Goal: Task Accomplishment & Management: Complete application form

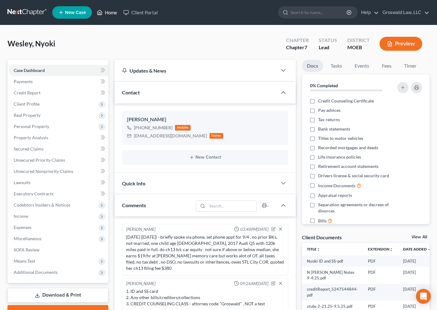
click at [108, 14] on link "Home" at bounding box center [107, 12] width 26 height 11
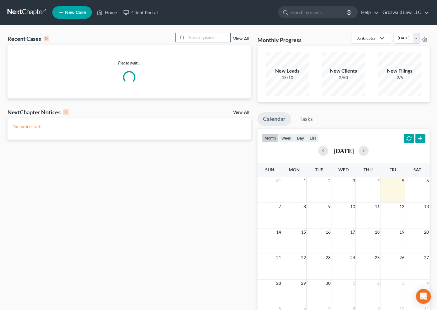
click at [205, 39] on input "search" at bounding box center [209, 37] width 44 height 9
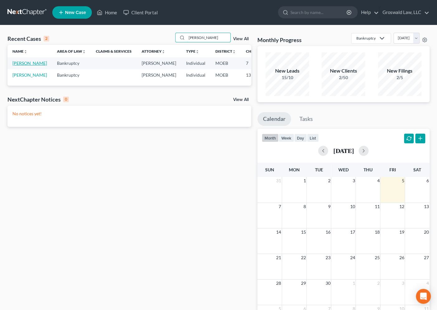
type input "[PERSON_NAME]"
click at [18, 66] on link "[PERSON_NAME]" at bounding box center [29, 62] width 35 height 5
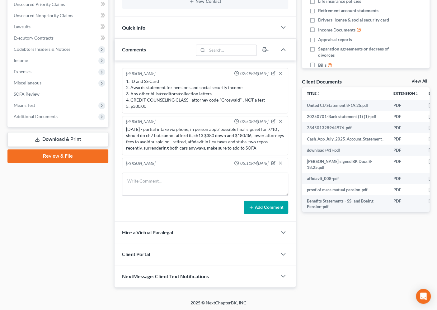
scroll to position [84, 0]
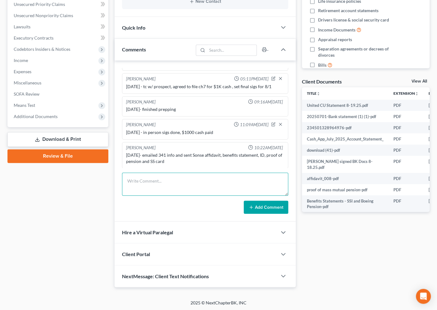
click at [164, 183] on textarea at bounding box center [205, 184] width 166 height 23
type textarea "[DATE] - EFILED 2ND CCC"
click at [263, 206] on button "Add Comment" at bounding box center [266, 207] width 45 height 13
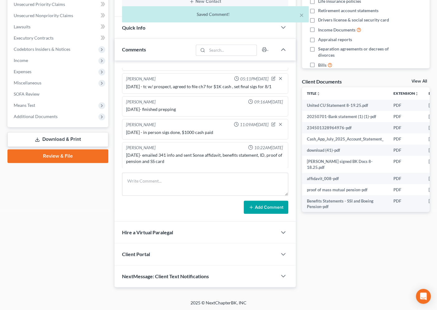
scroll to position [107, 0]
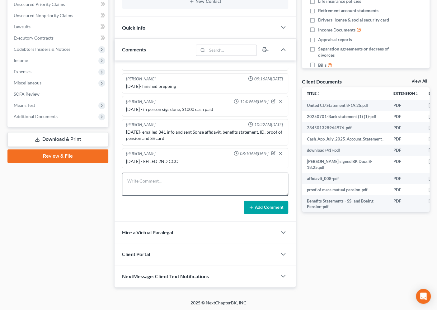
drag, startPoint x: 345, startPoint y: 269, endPoint x: 284, endPoint y: 189, distance: 100.4
click at [345, 269] on div "Docs Tasks Events Fees Timer 7% Completed Nothing here yet! Credit Counseling C…" at bounding box center [366, 95] width 134 height 383
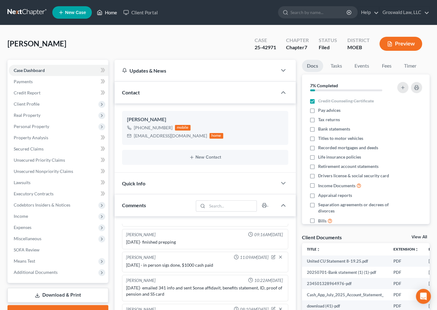
click at [106, 12] on link "Home" at bounding box center [107, 12] width 26 height 11
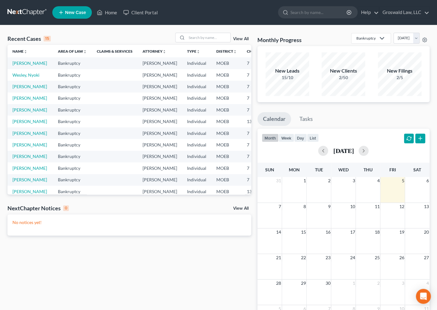
drag, startPoint x: 235, startPoint y: 23, endPoint x: 221, endPoint y: 23, distance: 14.6
click at [235, 23] on nav "Home New Case Client Portal Groswald Law, LLC [PERSON_NAME][EMAIL_ADDRESS][DOMA…" at bounding box center [218, 12] width 437 height 25
click at [209, 37] on input "search" at bounding box center [209, 37] width 44 height 9
click at [22, 78] on link "Wesley, Nyoki" at bounding box center [25, 74] width 27 height 5
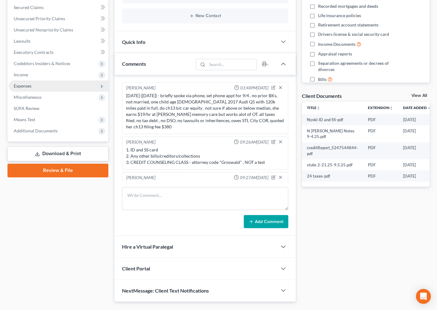
scroll to position [28, 0]
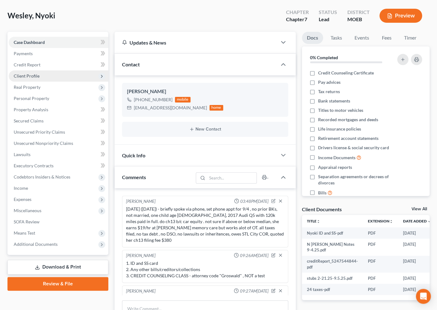
click at [36, 73] on span "Client Profile" at bounding box center [27, 75] width 26 height 5
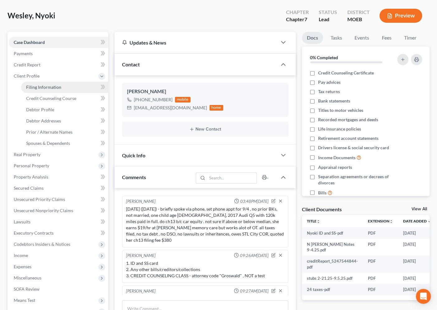
click at [48, 87] on span "Filing Information" at bounding box center [43, 86] width 35 height 5
select select "1"
select select "0"
select select "26"
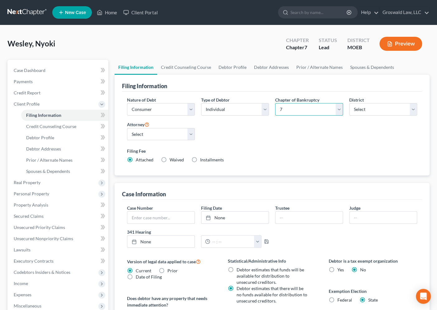
drag, startPoint x: 292, startPoint y: 109, endPoint x: 293, endPoint y: 114, distance: 5.0
click at [292, 109] on select "Select 7 11 12 13" at bounding box center [309, 109] width 68 height 12
select select "3"
click at [275, 103] on select "Select 7 11 12 13" at bounding box center [309, 109] width 68 height 12
click at [285, 140] on div "Nature of Debt Select Business Consumer Other Nature of Business Select Clearin…" at bounding box center [272, 133] width 296 height 72
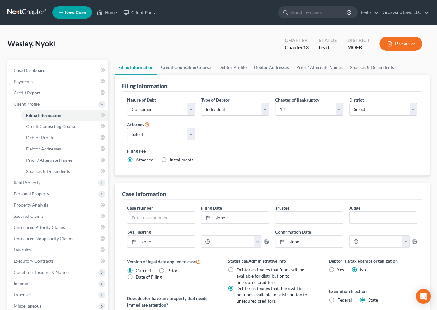
drag, startPoint x: 280, startPoint y: 132, endPoint x: 261, endPoint y: 100, distance: 36.9
click at [280, 132] on div "Nature of Debt Select Business Consumer Other Nature of Business Select Clearin…" at bounding box center [272, 133] width 296 height 72
click at [186, 68] on link "Credit Counseling Course" at bounding box center [186, 67] width 58 height 15
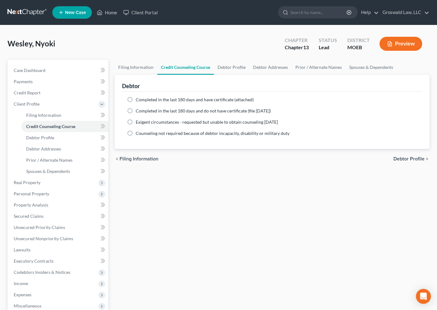
click at [183, 101] on span "Completed in the last 180 days and have certificate (attached)" at bounding box center [195, 99] width 118 height 5
click at [142, 101] on input "Completed in the last 180 days and have certificate (attached)" at bounding box center [140, 99] width 4 height 4
radio input "true"
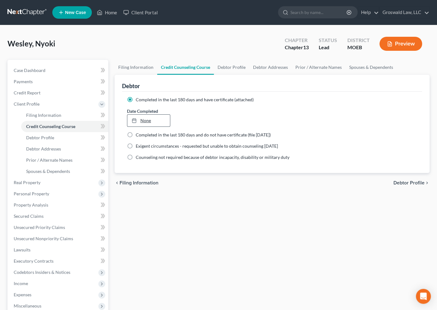
click at [142, 125] on link "None" at bounding box center [148, 121] width 43 height 12
click at [54, 73] on link "Case Dashboard" at bounding box center [59, 70] width 100 height 11
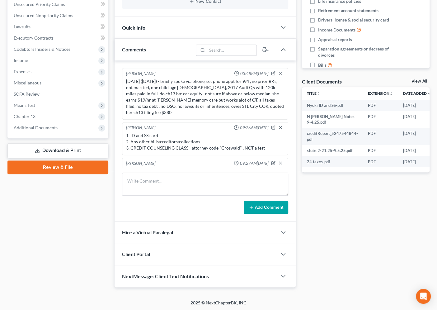
scroll to position [46, 0]
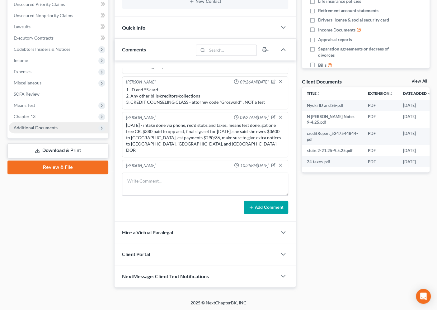
click at [43, 126] on span "Additional Documents" at bounding box center [36, 127] width 44 height 5
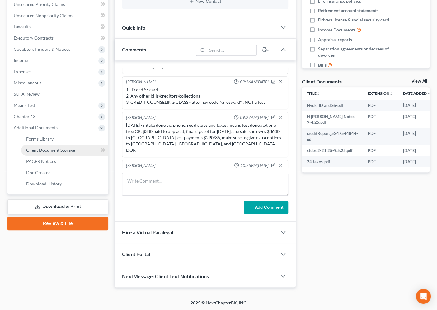
click at [48, 149] on span "Client Document Storage" at bounding box center [50, 149] width 49 height 5
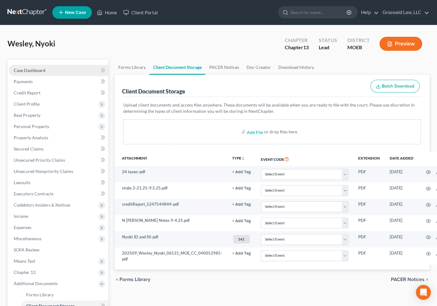
click at [34, 71] on span "Case Dashboard" at bounding box center [30, 70] width 32 height 5
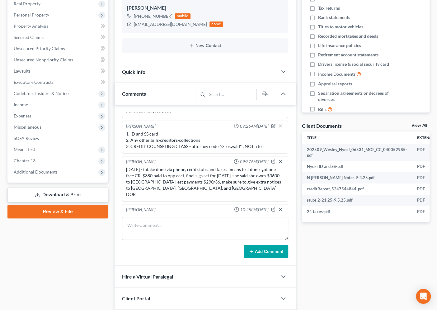
scroll to position [113, 0]
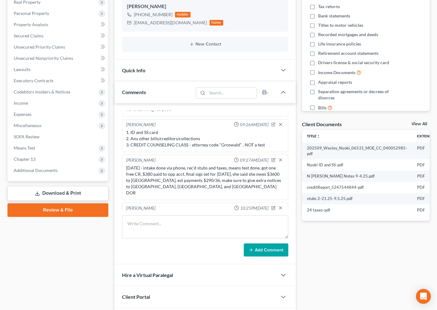
click at [351, 244] on div "Docs Tasks Events Fees Timer 0% Completed Nothing here yet! Credit Counseling C…" at bounding box center [366, 138] width 134 height 383
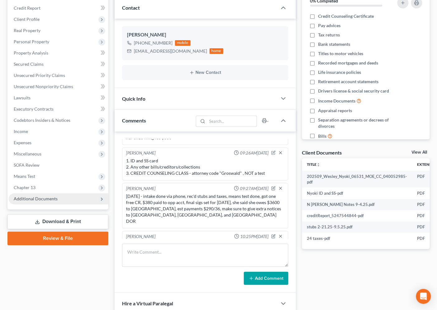
click at [52, 201] on span "Additional Documents" at bounding box center [59, 198] width 100 height 11
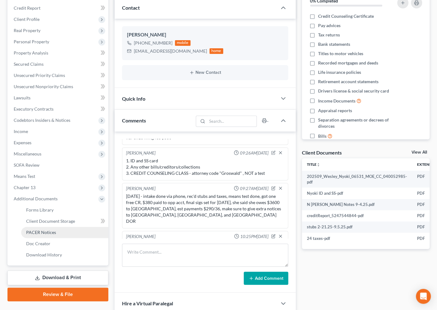
click at [76, 227] on link "PACER Notices" at bounding box center [64, 232] width 87 height 11
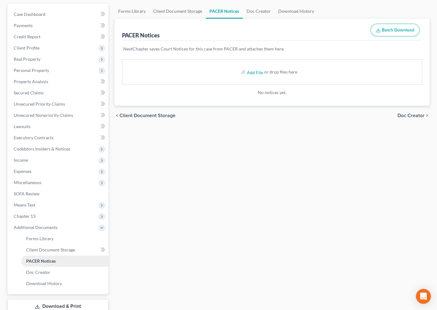
scroll to position [56, 0]
click at [59, 248] on span "Client Document Storage" at bounding box center [50, 249] width 49 height 5
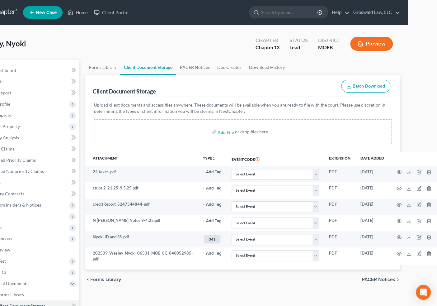
scroll to position [0, 30]
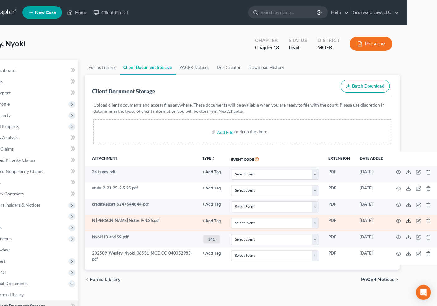
click at [406, 220] on icon at bounding box center [408, 220] width 5 height 5
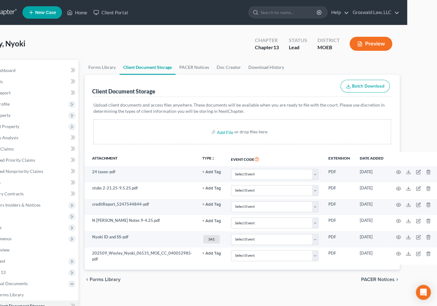
drag, startPoint x: 414, startPoint y: 128, endPoint x: 408, endPoint y: 128, distance: 5.9
click at [407, 128] on html "Home New Case Client Portal Groswald Law, LLC [PERSON_NAME][EMAIL_ADDRESS][DOMA…" at bounding box center [188, 213] width 437 height 427
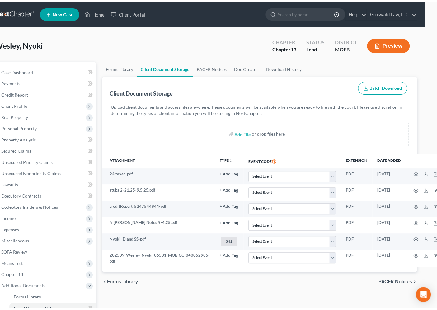
scroll to position [0, 0]
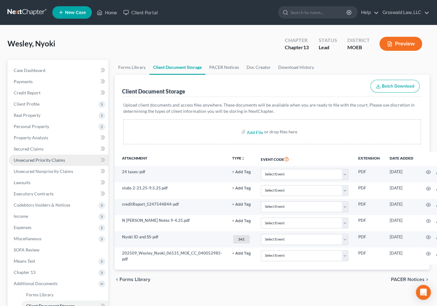
click at [52, 159] on span "Unsecured Priority Claims" at bounding box center [39, 159] width 51 height 5
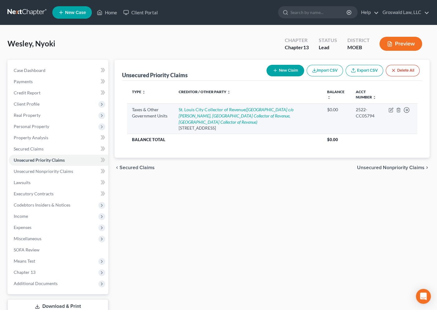
click at [218, 111] on td "St. Louis City Collector of Revenue ([GEOGRAPHIC_DATA] c/o [PERSON_NAME], [GEOG…" at bounding box center [248, 118] width 148 height 30
click at [220, 108] on link "St. Louis City Collector of Revenue ([GEOGRAPHIC_DATA] c/o [PERSON_NAME], [GEOG…" at bounding box center [236, 116] width 115 height 18
select select "1"
select select "26"
select select "0"
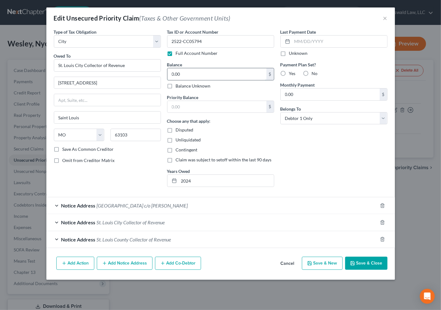
click at [206, 75] on input "0.00" at bounding box center [217, 74] width 99 height 12
type input "3,600"
click at [210, 181] on input "2024" at bounding box center [226, 181] width 95 height 12
drag, startPoint x: 210, startPoint y: 181, endPoint x: 81, endPoint y: 171, distance: 129.3
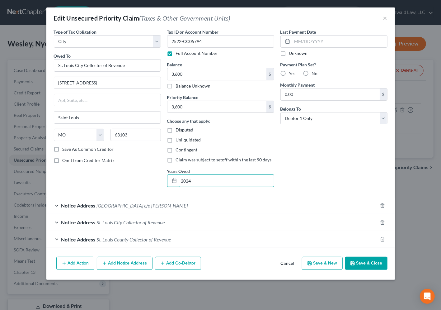
click at [80, 172] on div "Type of Tax Obligation * Select Federal City State Franchise Tax Board Other Ow…" at bounding box center [221, 110] width 340 height 163
type input "[DATE]-[DATE]"
click at [118, 173] on div "Type of Tax Obligation * Select Federal City State Franchise Tax Board Other Ow…" at bounding box center [107, 110] width 113 height 163
click at [375, 265] on button "Save & Close" at bounding box center [366, 263] width 42 height 13
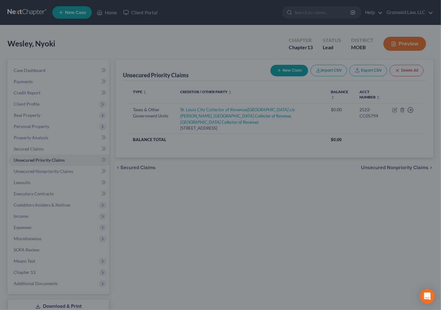
type input "3,600.00"
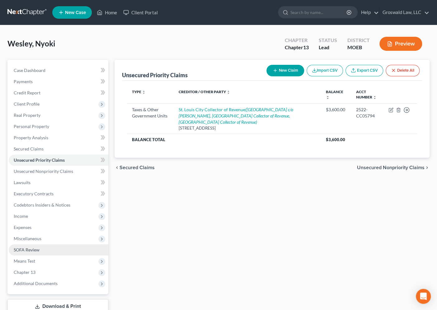
click at [30, 250] on span "SOFA Review" at bounding box center [27, 249] width 26 height 5
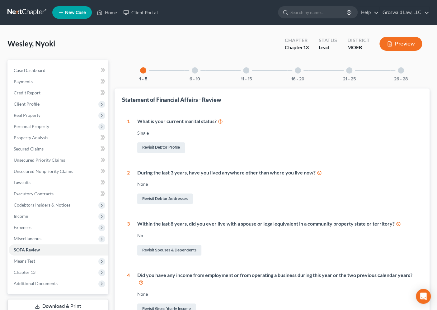
click at [302, 72] on div "16 - 20" at bounding box center [297, 70] width 21 height 21
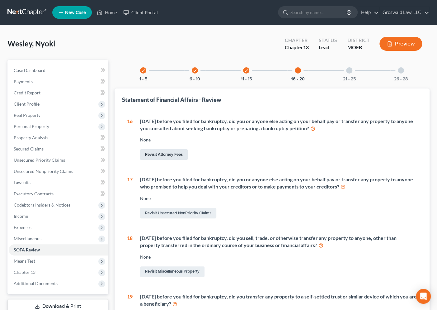
click at [160, 151] on link "Revisit Attorney Fees" at bounding box center [164, 154] width 48 height 11
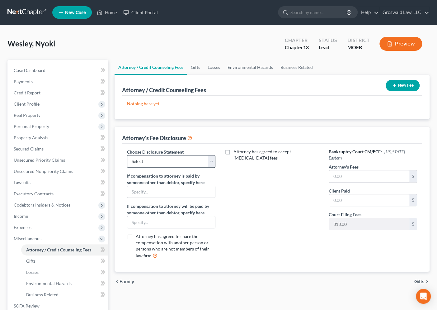
drag, startPoint x: 176, startPoint y: 153, endPoint x: 177, endPoint y: 159, distance: 5.7
click at [176, 153] on label "Choose Disclosure Statement" at bounding box center [155, 152] width 57 height 7
drag, startPoint x: 177, startPoint y: 160, endPoint x: 171, endPoint y: 166, distance: 8.4
click at [177, 160] on select "Select Chapter 13 Fee Disclosure Chapter 7 Fee Disclosure" at bounding box center [171, 161] width 88 height 12
select select "0"
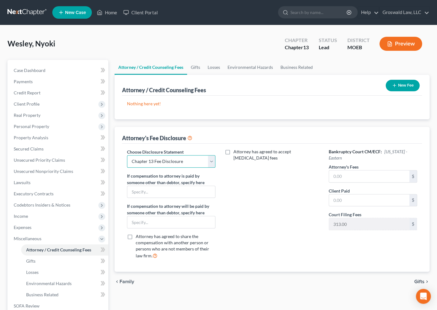
click at [127, 155] on select "Select Chapter 13 Fee Disclosure Chapter 7 Fee Disclosure" at bounding box center [171, 161] width 88 height 12
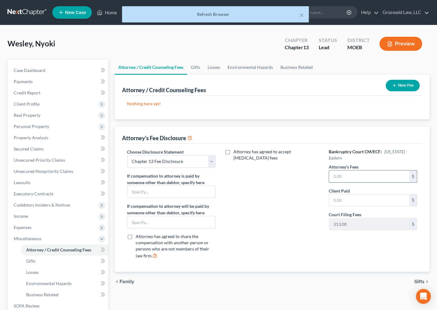
click at [337, 174] on input "text" at bounding box center [369, 176] width 80 height 12
type input "5,800"
type input "17"
click at [296, 229] on div "Attorney has agreed to accept [MEDICAL_DATA] fees" at bounding box center [272, 207] width 101 height 116
click at [404, 84] on button "New Fee" at bounding box center [403, 86] width 34 height 12
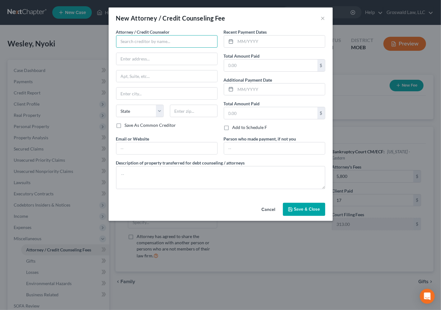
click at [148, 42] on input "text" at bounding box center [167, 41] width 102 height 12
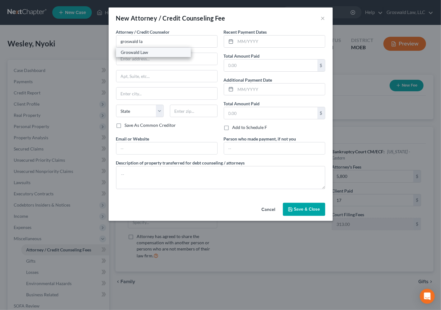
click at [142, 52] on div "Groswald Law" at bounding box center [153, 52] width 65 height 6
type input "Groswald Law"
type input "P.O. Box 179343"
type input "Saint Louis"
select select "26"
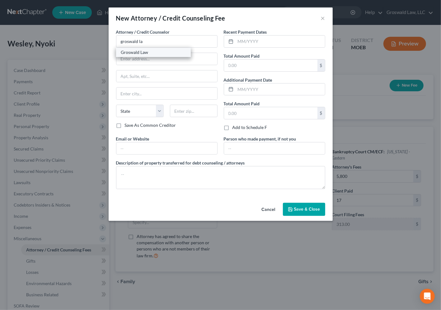
type input "63117"
click at [253, 42] on input "text" at bounding box center [280, 42] width 89 height 12
type input "09/2025"
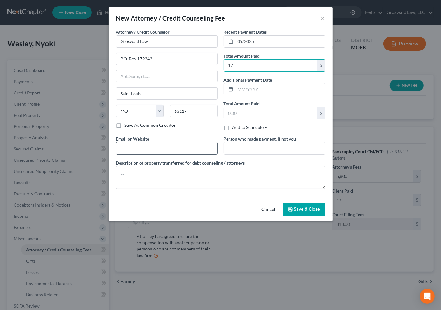
type input "17"
click at [157, 148] on input "text" at bounding box center [166, 148] width 101 height 12
type input "[DOMAIN_NAME]"
type textarea "a"
type textarea "-"
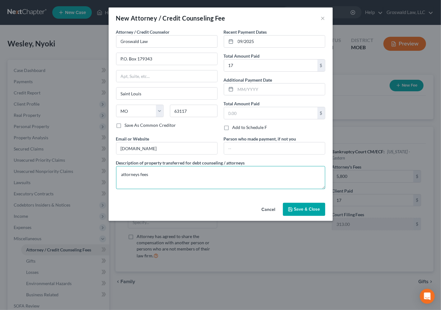
type textarea "attorneys fees"
click at [301, 204] on button "Save & Close" at bounding box center [304, 209] width 42 height 13
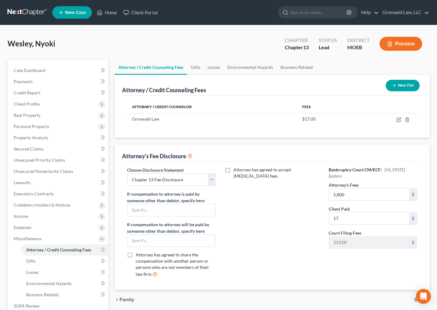
click at [399, 87] on button "New Fee" at bounding box center [403, 86] width 34 height 12
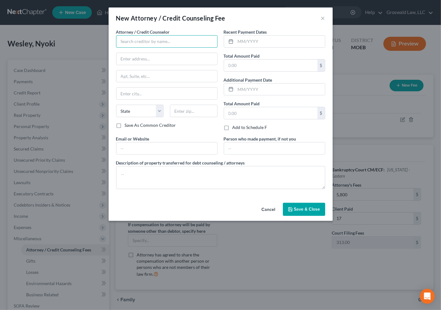
click at [152, 45] on input "text" at bounding box center [167, 41] width 102 height 12
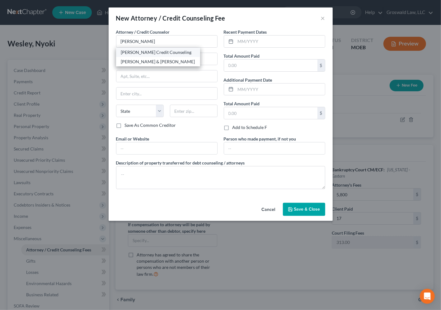
click at [143, 53] on div "[PERSON_NAME] Credit Counseling" at bounding box center [158, 52] width 74 height 6
type input "[PERSON_NAME] Credit Counseling"
type input "[STREET_ADDRESS]"
type input "[PERSON_NAME]"
select select "43"
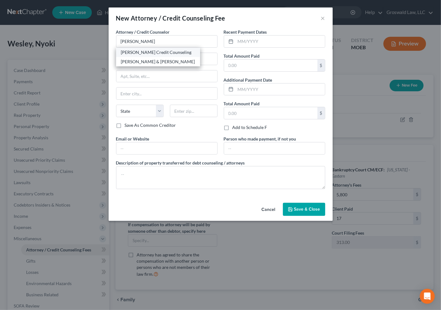
type input "57384"
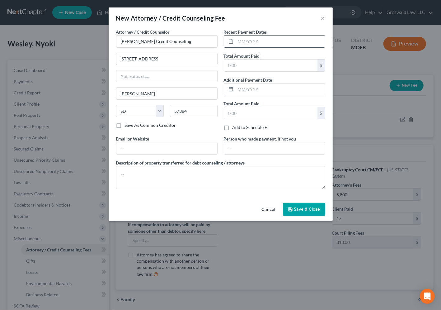
click at [250, 44] on input "text" at bounding box center [280, 42] width 89 height 12
type input "09/2025"
type input "20"
click at [154, 149] on input "text" at bounding box center [166, 148] width 101 height 12
type input "[DOMAIN_NAME]"
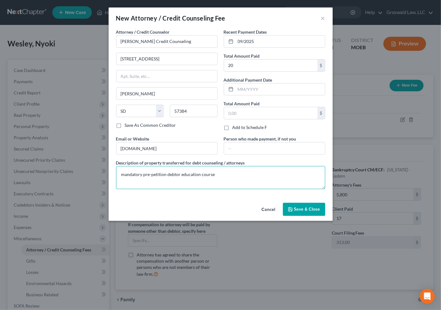
type textarea "mandatory pre-petition debtor education course"
click at [304, 209] on span "Save & Close" at bounding box center [307, 208] width 26 height 5
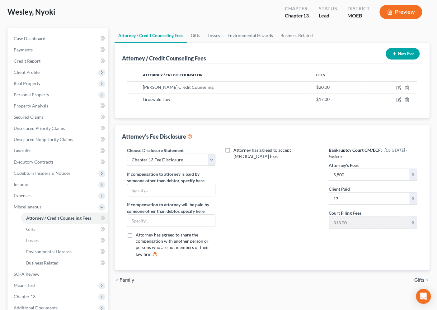
scroll to position [99, 0]
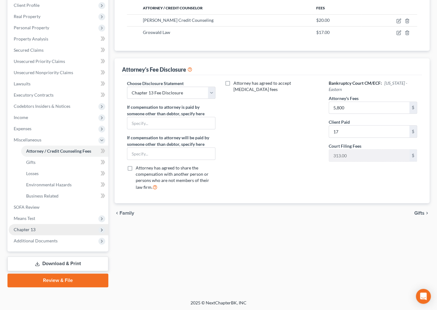
click at [40, 226] on span "Chapter 13" at bounding box center [59, 229] width 100 height 11
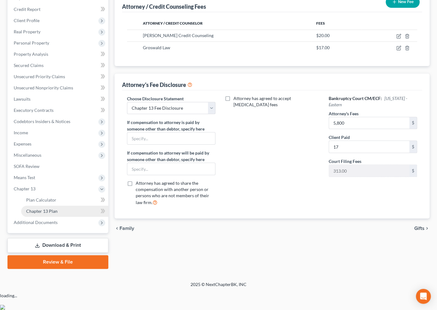
scroll to position [65, 0]
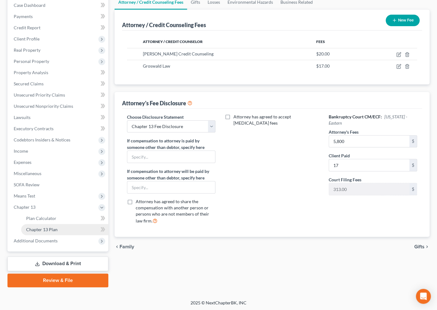
click at [74, 229] on link "Chapter 13 Plan" at bounding box center [64, 229] width 87 height 11
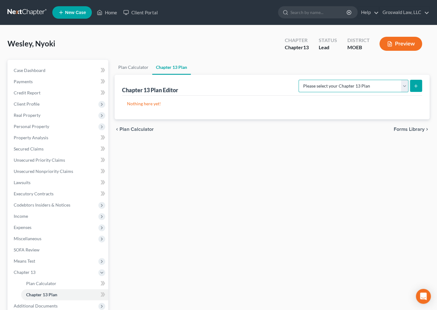
drag, startPoint x: 377, startPoint y: 84, endPoint x: 372, endPoint y: 91, distance: 8.2
click at [377, 84] on select "Please select your Chapter 13 Plan Eastern District of [US_STATE] Eastern Distr…" at bounding box center [354, 86] width 110 height 12
select select "4"
click at [303, 80] on select "Please select your Chapter 13 Plan Eastern District of [US_STATE] Eastern Distr…" at bounding box center [354, 86] width 110 height 12
click at [416, 84] on line "submit" at bounding box center [416, 85] width 0 height 3
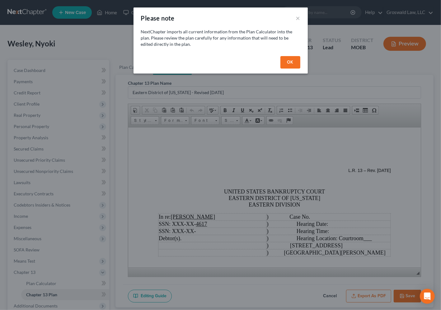
click at [291, 64] on button "OK" at bounding box center [291, 62] width 20 height 12
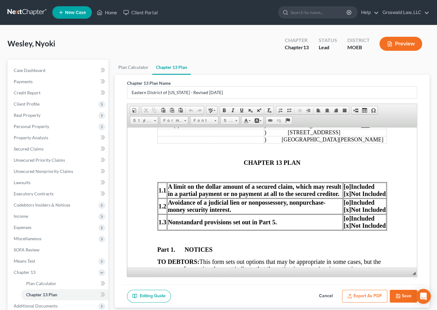
scroll to position [141, 0]
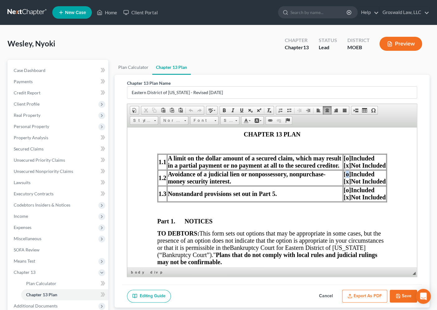
drag, startPoint x: 343, startPoint y: 182, endPoint x: 340, endPoint y: 181, distance: 3.6
click at [344, 177] on span "[o]" at bounding box center [347, 173] width 7 height 7
drag, startPoint x: 342, startPoint y: 197, endPoint x: 341, endPoint y: 193, distance: 3.5
click at [344, 193] on span "[o]" at bounding box center [347, 189] width 7 height 7
click at [344, 161] on span "[o]" at bounding box center [347, 157] width 7 height 7
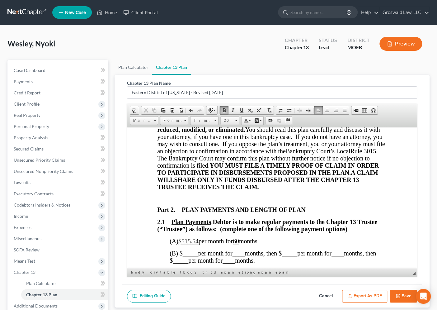
scroll to position [339, 0]
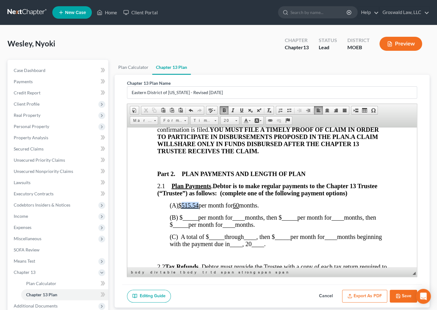
drag, startPoint x: 199, startPoint y: 218, endPoint x: 185, endPoint y: 217, distance: 13.8
click at [185, 208] on span "(A) $515.54 per month for 60 months." at bounding box center [214, 204] width 89 height 7
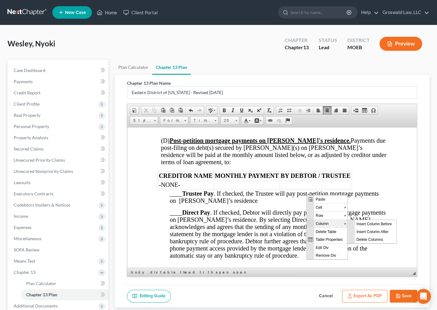
scroll to position [0, 0]
click at [366, 239] on span "Delete Columns" at bounding box center [375, 239] width 41 height 8
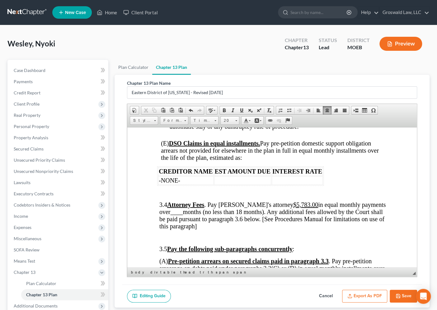
scroll to position [1104, 0]
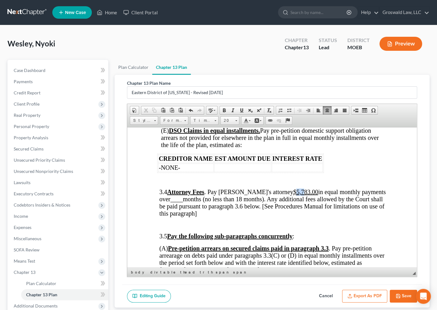
drag, startPoint x: 287, startPoint y: 213, endPoint x: 279, endPoint y: 208, distance: 9.7
click at [293, 195] on u "$5,783.00" at bounding box center [305, 191] width 25 height 7
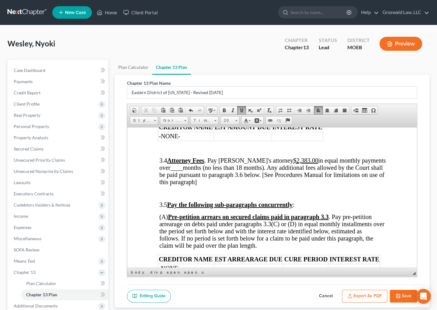
scroll to position [1161, 0]
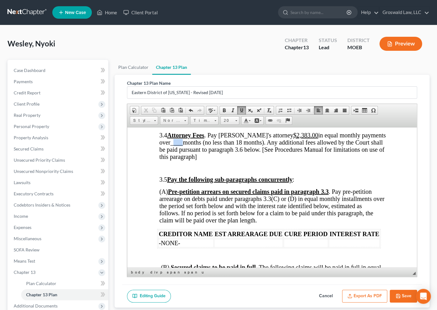
drag, startPoint x: 183, startPoint y: 165, endPoint x: 174, endPoint y: 165, distance: 9.0
click at [174, 145] on span "____" at bounding box center [176, 142] width 12 height 7
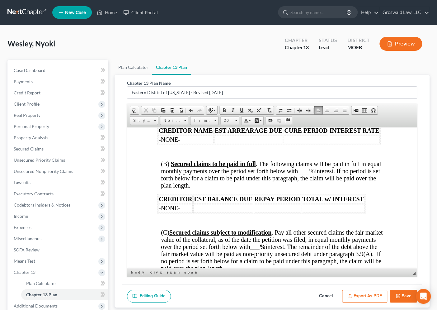
scroll to position [1274, 0]
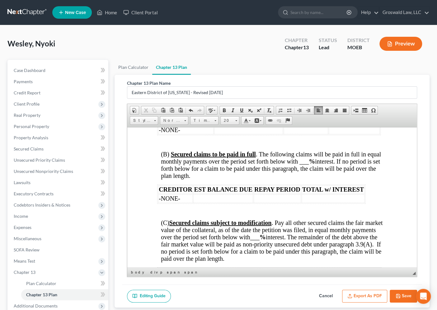
click at [305, 179] on span "(B) Secured claims to be paid in full . The following claims will be paid in fu…" at bounding box center [271, 164] width 220 height 28
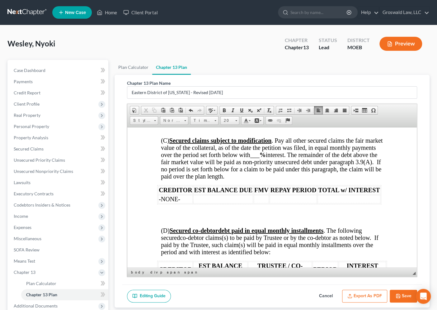
scroll to position [1359, 0]
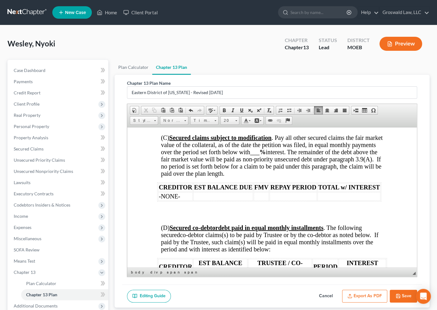
click at [260, 155] on span "___" at bounding box center [254, 151] width 9 height 7
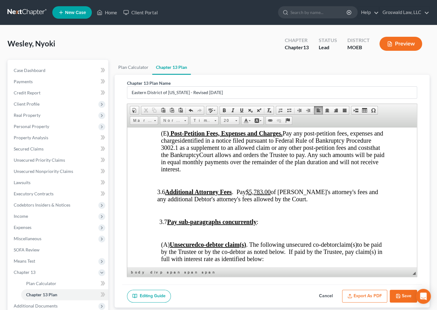
scroll to position [1557, 0]
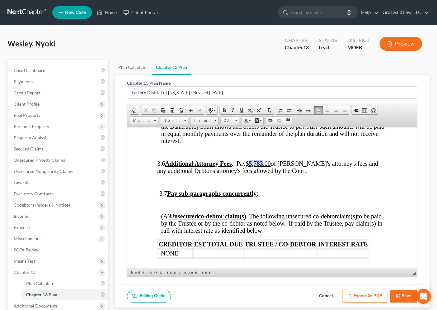
drag, startPoint x: 276, startPoint y: 194, endPoint x: 264, endPoint y: 192, distance: 12.3
click at [263, 167] on u "$5,783.00" at bounding box center [258, 163] width 25 height 7
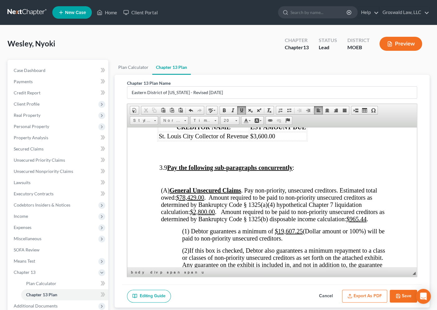
scroll to position [1812, 0]
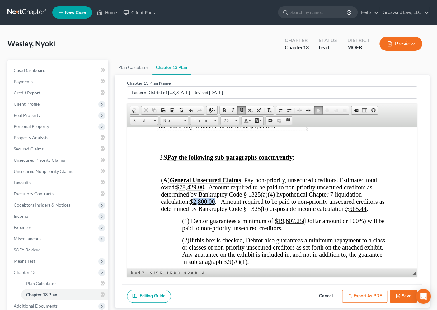
drag, startPoint x: 215, startPoint y: 238, endPoint x: 196, endPoint y: 237, distance: 20.0
click at [196, 205] on u "$2,800.00" at bounding box center [202, 201] width 25 height 7
drag, startPoint x: 360, startPoint y: 246, endPoint x: 353, endPoint y: 240, distance: 8.7
click at [351, 212] on u "$965.44" at bounding box center [356, 208] width 20 height 7
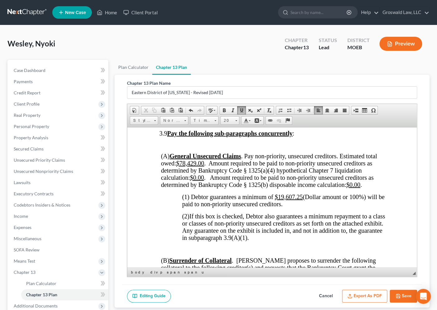
scroll to position [1868, 0]
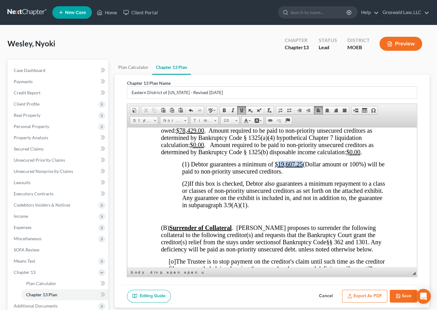
drag, startPoint x: 303, startPoint y: 200, endPoint x: 278, endPoint y: 200, distance: 24.6
click at [278, 174] on span "(1) Debtor guarantees a minimum of $19,607.25 (Dollar amount or 100%) will be p…" at bounding box center [283, 167] width 202 height 14
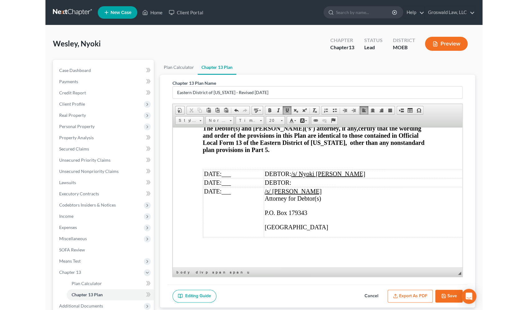
scroll to position [2588, 0]
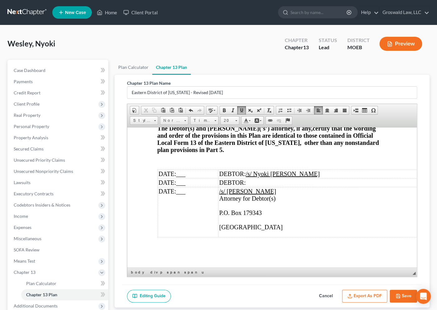
click at [403, 294] on button "Save" at bounding box center [403, 296] width 27 height 13
select select "4"
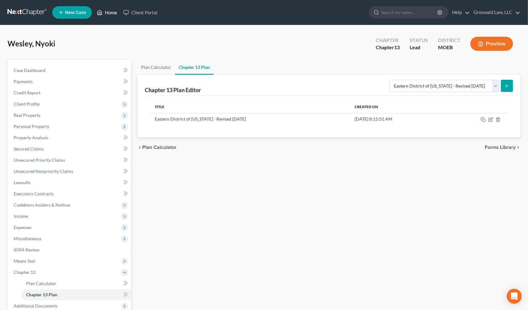
drag, startPoint x: 113, startPoint y: 13, endPoint x: 110, endPoint y: 14, distance: 3.2
click at [113, 13] on link "Home" at bounding box center [107, 12] width 26 height 11
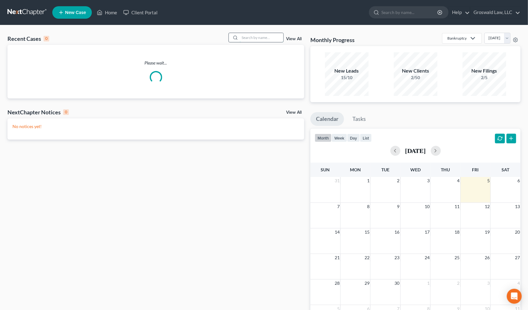
click at [258, 36] on input "search" at bounding box center [262, 37] width 44 height 9
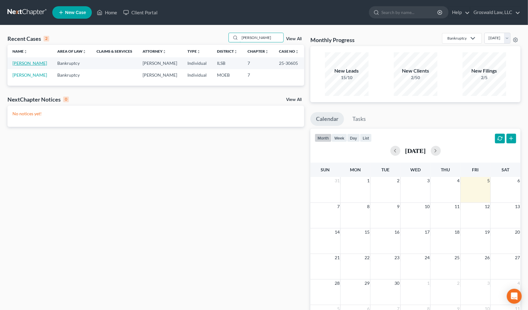
type input "[PERSON_NAME]"
click at [25, 64] on link "[PERSON_NAME]" at bounding box center [29, 62] width 35 height 5
select select "6"
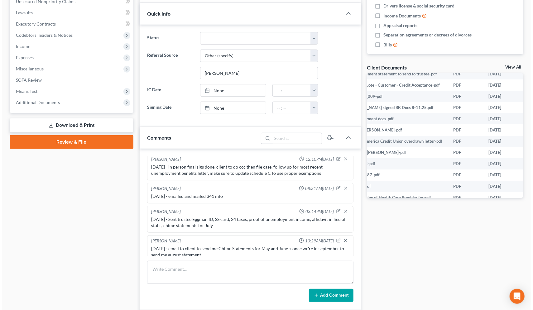
scroll to position [113, 36]
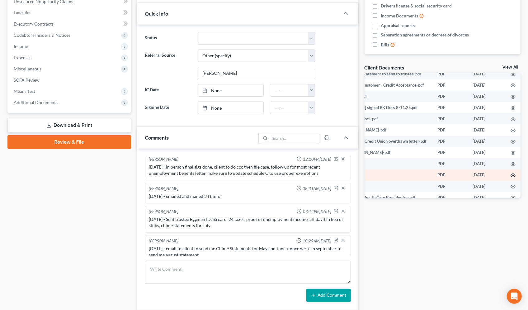
click at [470, 178] on icon "button" at bounding box center [513, 175] width 5 height 5
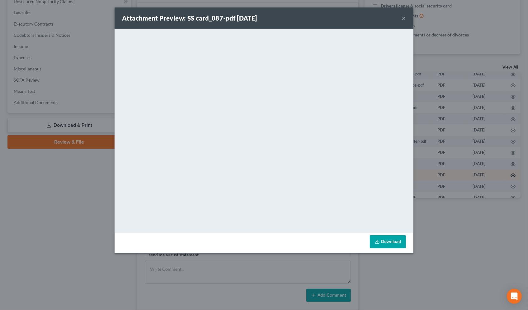
scroll to position [113, 35]
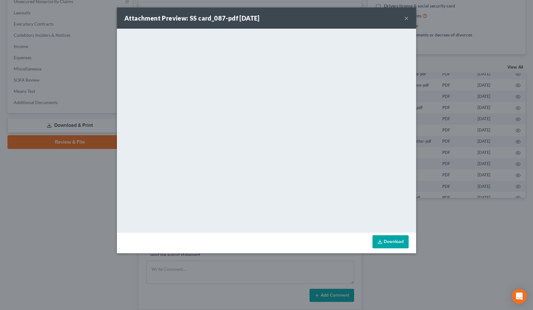
drag, startPoint x: 405, startPoint y: 17, endPoint x: 442, endPoint y: 3, distance: 39.2
click at [405, 16] on button "×" at bounding box center [406, 17] width 4 height 7
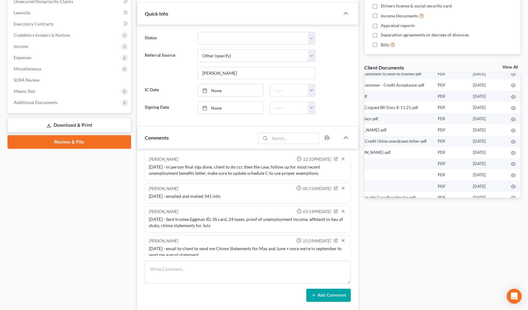
drag, startPoint x: 359, startPoint y: 46, endPoint x: 346, endPoint y: 1, distance: 47.3
click at [359, 46] on div "Updates & News × [US_STATE] [GEOGRAPHIC_DATA] Notes Take a look at NextChapter'…" at bounding box center [247, 132] width 227 height 485
